Goal: Task Accomplishment & Management: Complete application form

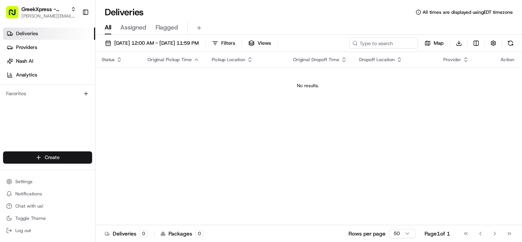
click at [50, 159] on html "GreekXpress - Plainview [EMAIL_ADDRESS][DOMAIN_NAME] Toggle Sidebar Deliveries …" at bounding box center [261, 121] width 522 height 242
click at [134, 174] on link "Delivery" at bounding box center [137, 172] width 85 height 14
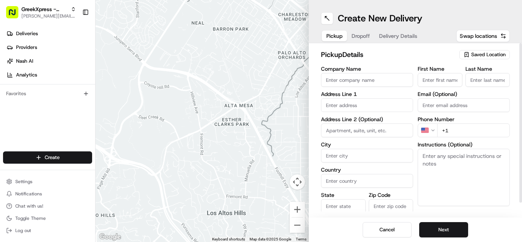
click at [483, 54] on span "Saved Location" at bounding box center [488, 54] width 34 height 7
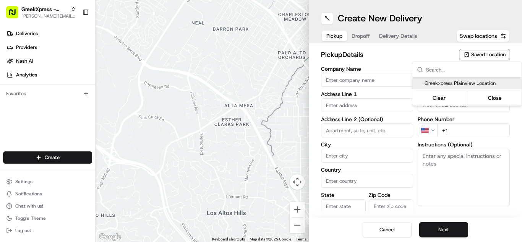
click at [472, 84] on span "Greekxpress Plainview Location" at bounding box center [471, 83] width 94 height 7
type input "Greekxpress Plainview Location"
type input "[STREET_ADDRESS]"
type input "Plainview"
type input "US"
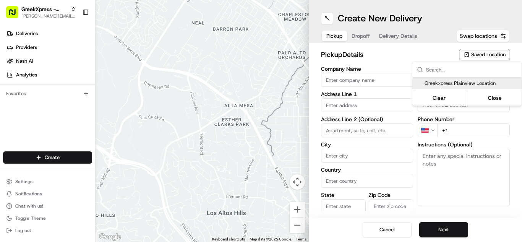
type input "NY"
type input "11803"
type input "Greek"
type input "Xpress"
type input "[PHONE_NUMBER]"
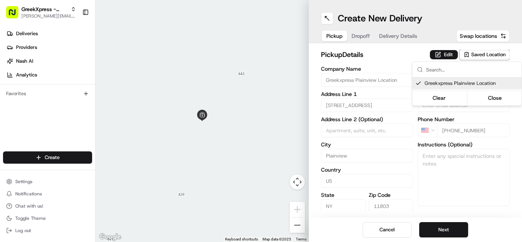
click at [459, 229] on html "GreekXpress - Plainview [EMAIL_ADDRESS][DOMAIN_NAME] Toggle Sidebar Deliveries …" at bounding box center [261, 121] width 522 height 242
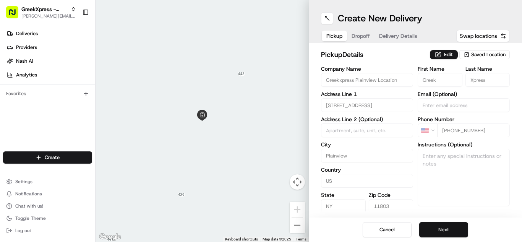
click at [458, 229] on button "Next" at bounding box center [443, 229] width 49 height 15
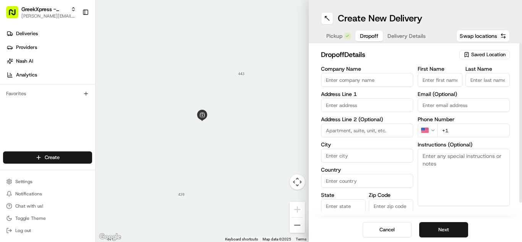
click at [444, 80] on input "First Name" at bounding box center [439, 80] width 45 height 14
type input "[PERSON_NAME]"
click at [496, 76] on input "Last Name" at bounding box center [487, 80] width 45 height 14
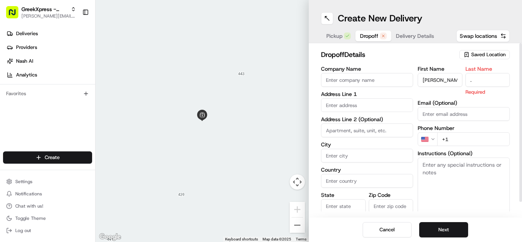
type input "."
click at [324, 101] on input "text" at bounding box center [367, 105] width 92 height 14
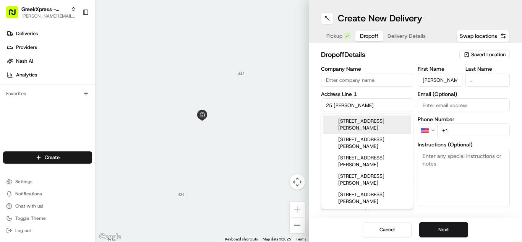
click at [332, 124] on div "[STREET_ADDRESS][PERSON_NAME]" at bounding box center [367, 124] width 88 height 18
type input "[STREET_ADDRESS][PERSON_NAME]"
type input "Syosset"
type input "[GEOGRAPHIC_DATA]"
type input "NY"
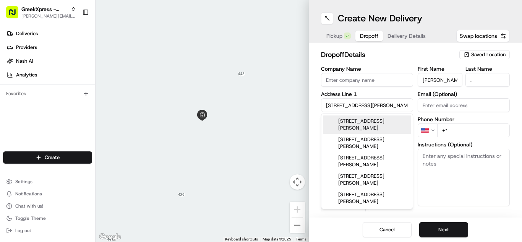
type input "11791"
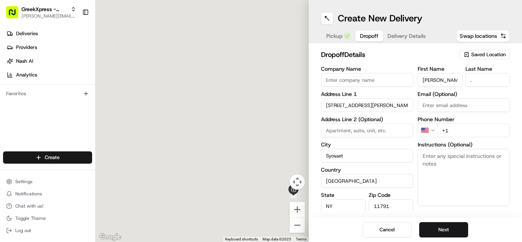
type input "[STREET_ADDRESS][PERSON_NAME]"
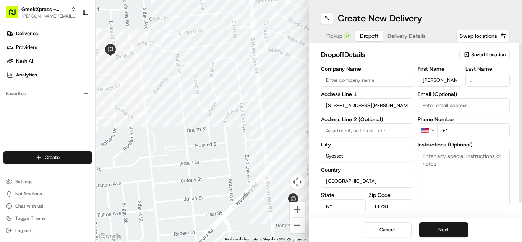
click at [454, 131] on input "+1" at bounding box center [473, 130] width 73 height 14
type input "[PHONE_NUMBER]"
click at [445, 168] on textarea "Instructions (Optional)" at bounding box center [463, 177] width 92 height 57
paste textarea "PLEASE HAND FOOD DIRECTLY TO CUSTOMER, DO NOT LEAVE IT OUTSIDE, THANK YOU!!"
type textarea "PLEASE HAND FOOD DIRECTLY TO CUSTOMER, DO NOT LEAVE IT OUTSIDE, THANK YOU!!"
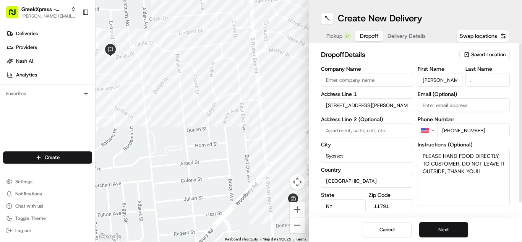
click at [443, 228] on button "Next" at bounding box center [443, 229] width 49 height 15
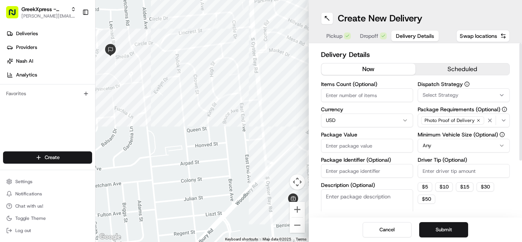
click at [359, 145] on input "Package Value" at bounding box center [367, 146] width 92 height 14
type input "67.45"
click at [431, 172] on input "Driver Tip (Optional)" at bounding box center [463, 171] width 92 height 14
type input "10.99"
click at [424, 230] on button "Submit" at bounding box center [443, 229] width 49 height 15
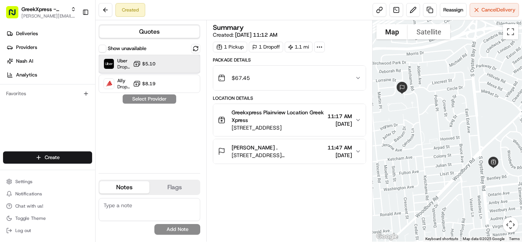
click at [168, 66] on div "Uber Dropoff ETA 17 minutes $5.10" at bounding box center [150, 64] width 102 height 18
click at [169, 100] on button "Assign Provider" at bounding box center [149, 98] width 54 height 9
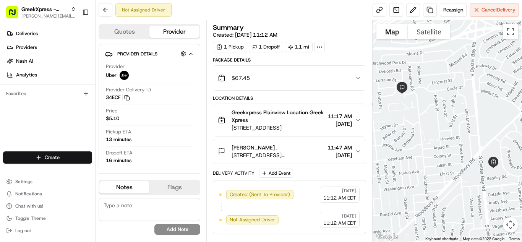
click at [47, 158] on html "GreekXpress - Plainview [EMAIL_ADDRESS][DOMAIN_NAME] Toggle Sidebar Deliveries …" at bounding box center [261, 121] width 522 height 242
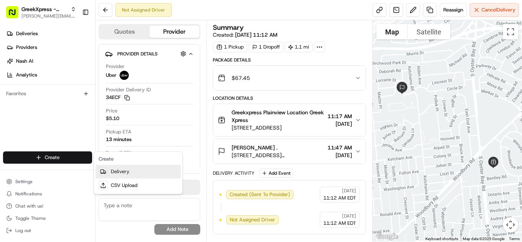
click at [136, 171] on link "Delivery" at bounding box center [137, 172] width 85 height 14
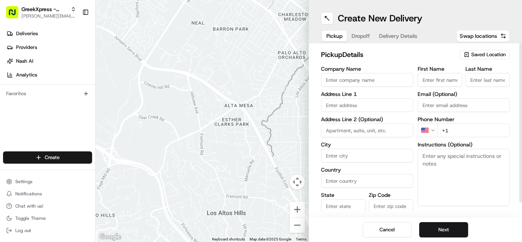
click at [490, 55] on span "Saved Location" at bounding box center [488, 54] width 34 height 7
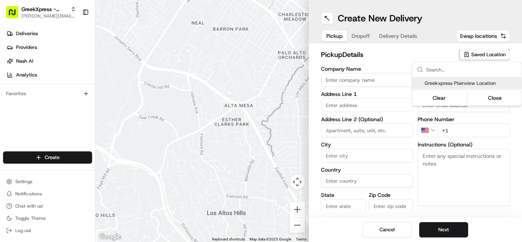
click at [491, 85] on span "Greekxpress Plainview Location" at bounding box center [471, 83] width 94 height 7
type input "Greekxpress Plainview Location"
type input "[STREET_ADDRESS]"
type input "Plainview"
type input "US"
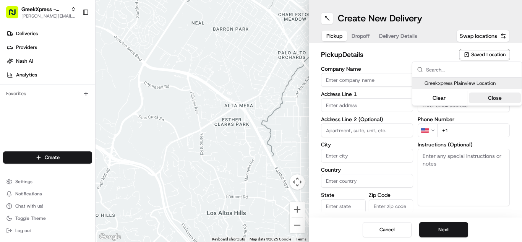
type input "NY"
type input "11803"
type input "Greek"
type input "Xpress"
type input "[PHONE_NUMBER]"
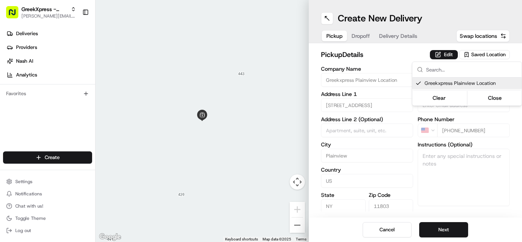
click at [446, 236] on html "GreekXpress - Plainview [EMAIL_ADDRESS][DOMAIN_NAME] Toggle Sidebar Deliveries …" at bounding box center [261, 121] width 522 height 242
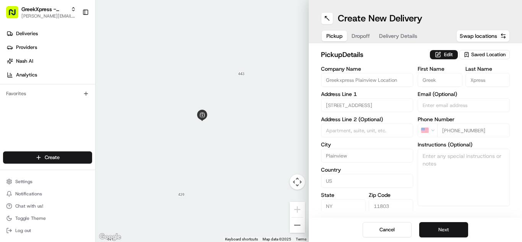
click at [447, 230] on button "Next" at bounding box center [443, 229] width 49 height 15
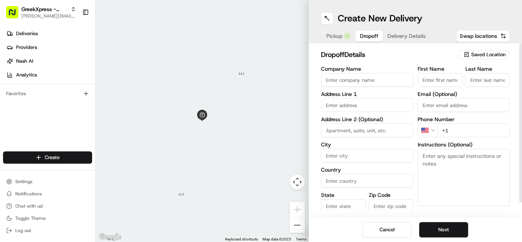
click at [444, 81] on input "First Name" at bounding box center [439, 80] width 45 height 14
type input "[PERSON_NAME]"
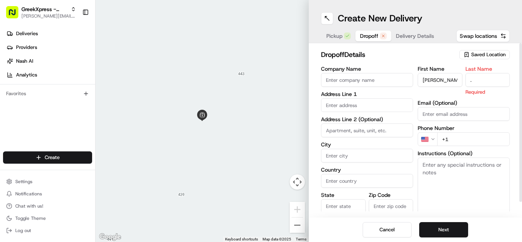
type input "."
click at [357, 104] on input "text" at bounding box center [367, 105] width 92 height 14
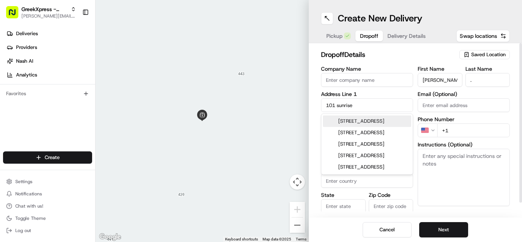
click at [367, 124] on div "[STREET_ADDRESS]" at bounding box center [367, 120] width 88 height 11
type input "[STREET_ADDRESS]"
type input "Amityville"
type input "[GEOGRAPHIC_DATA]"
type input "NY"
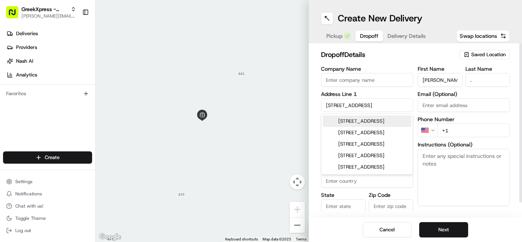
type input "11701"
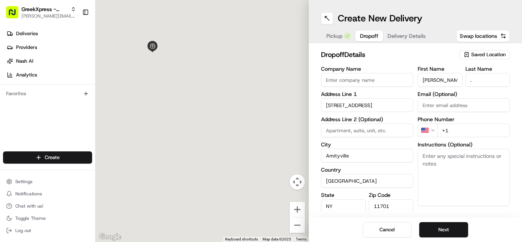
type input "[STREET_ADDRESS]"
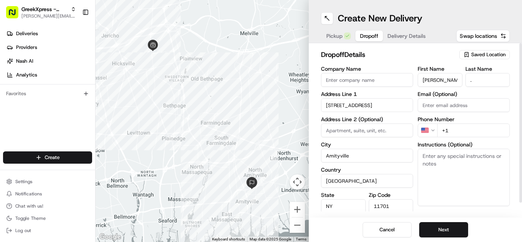
click at [474, 131] on input "+1" at bounding box center [473, 130] width 73 height 14
type input "[PHONE_NUMBER]"
click at [484, 195] on textarea "Instructions (Optional)" at bounding box center [463, 177] width 92 height 57
paste textarea "PLEASE HAND FOOD DIRECTLY TO CUSTOMER, DO NOT LEAVE IT OUTSIDE, THANK YOU!!"
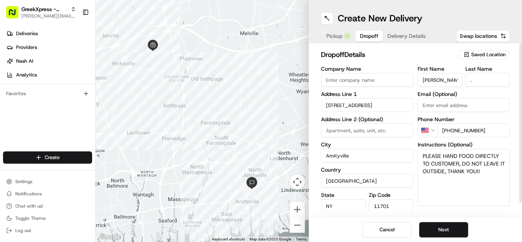
click at [422, 154] on textarea "PLEASE HAND FOOD DIRECTLY TO CUSTOMER, DO NOT LEAVE IT OUTSIDE, THANK YOU!!" at bounding box center [463, 177] width 92 height 57
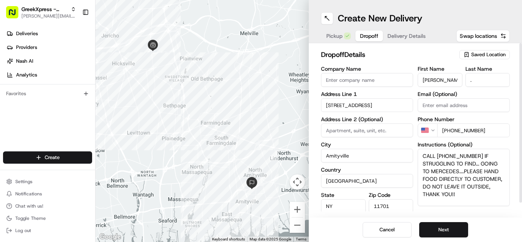
type textarea "CALL [PHONE_NUMBER] IF STRUGGLING TO FIND... GOING TO MERCEDES.....PLEASE HAND …"
click at [445, 233] on button "Next" at bounding box center [443, 229] width 49 height 15
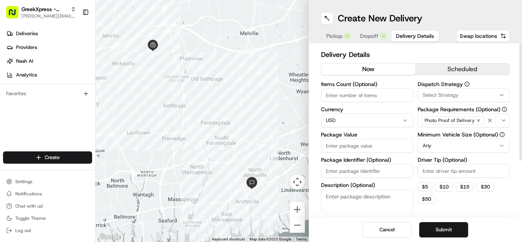
click at [398, 149] on input "Package Value" at bounding box center [367, 146] width 92 height 14
type input "413.75"
click at [459, 170] on input "Driver Tip (Optional)" at bounding box center [463, 171] width 92 height 14
type input "20.00"
click at [453, 232] on button "Submit" at bounding box center [443, 229] width 49 height 15
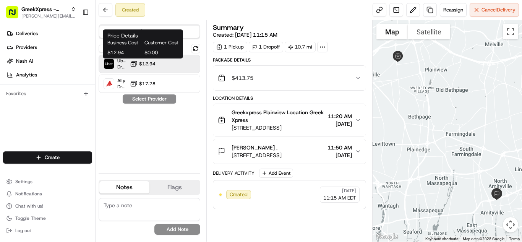
click at [142, 67] on button "$12.94" at bounding box center [143, 64] width 26 height 8
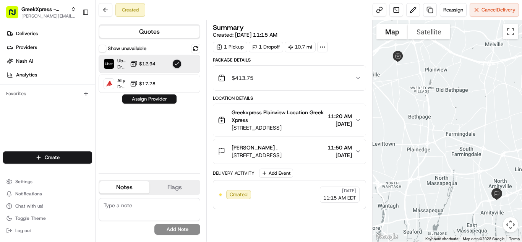
click at [154, 100] on button "Assign Provider" at bounding box center [149, 98] width 54 height 9
